Goal: Task Accomplishment & Management: Manage account settings

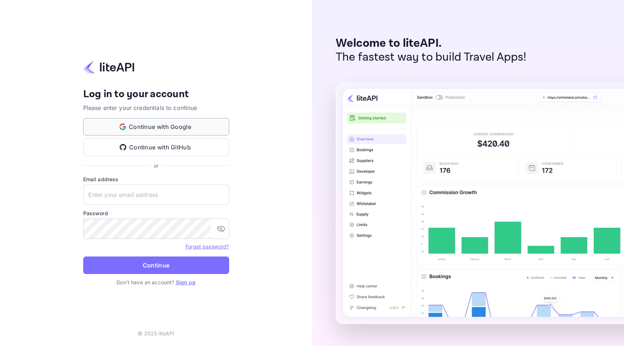
type input "[EMAIL_ADDRESS][DOMAIN_NAME]"
click at [170, 129] on button "Continue with Google" at bounding box center [156, 127] width 146 height 18
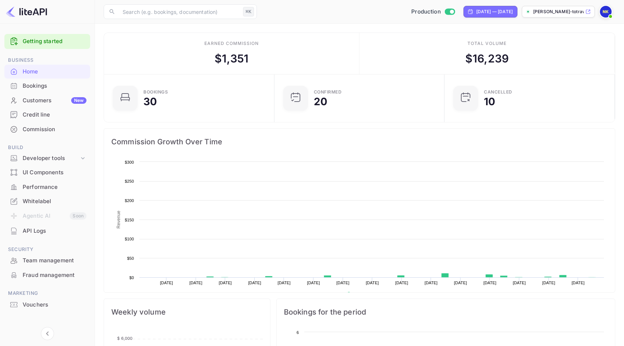
scroll to position [119, 166]
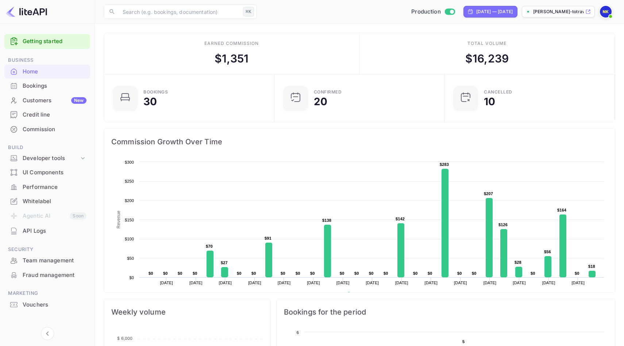
click at [44, 88] on div "Bookings" at bounding box center [55, 86] width 64 height 8
